Goal: Task Accomplishment & Management: Manage account settings

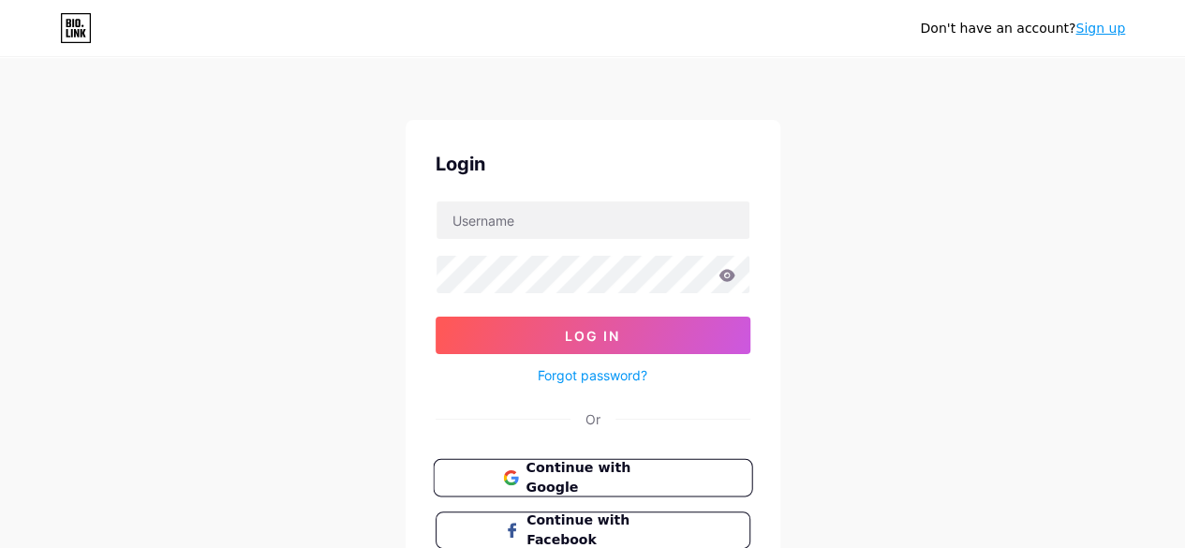
click at [545, 483] on span "Continue with Google" at bounding box center [604, 478] width 156 height 40
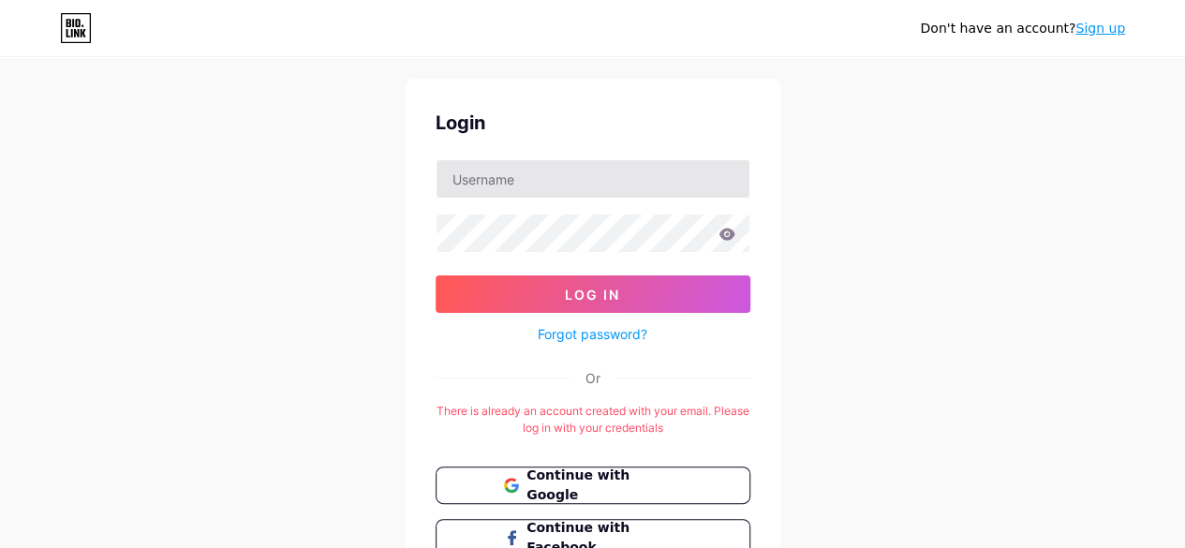
scroll to position [36, 0]
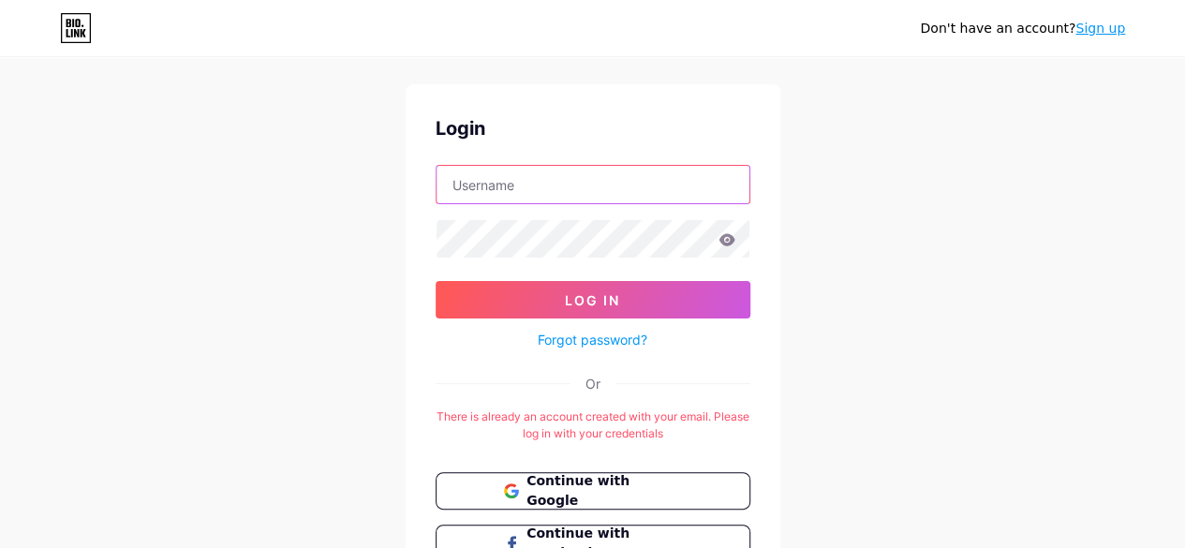
click at [521, 183] on input "text" at bounding box center [593, 184] width 313 height 37
type input "[EMAIL_ADDRESS][DOMAIN_NAME]"
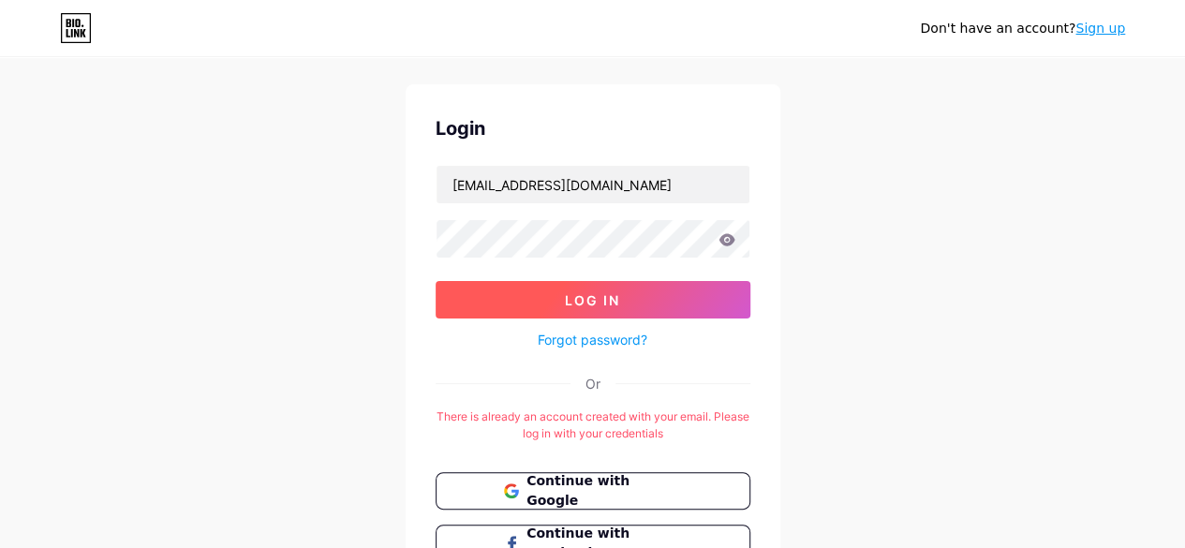
click at [581, 301] on span "Log In" at bounding box center [592, 300] width 55 height 16
